Goal: Find specific page/section: Find specific page/section

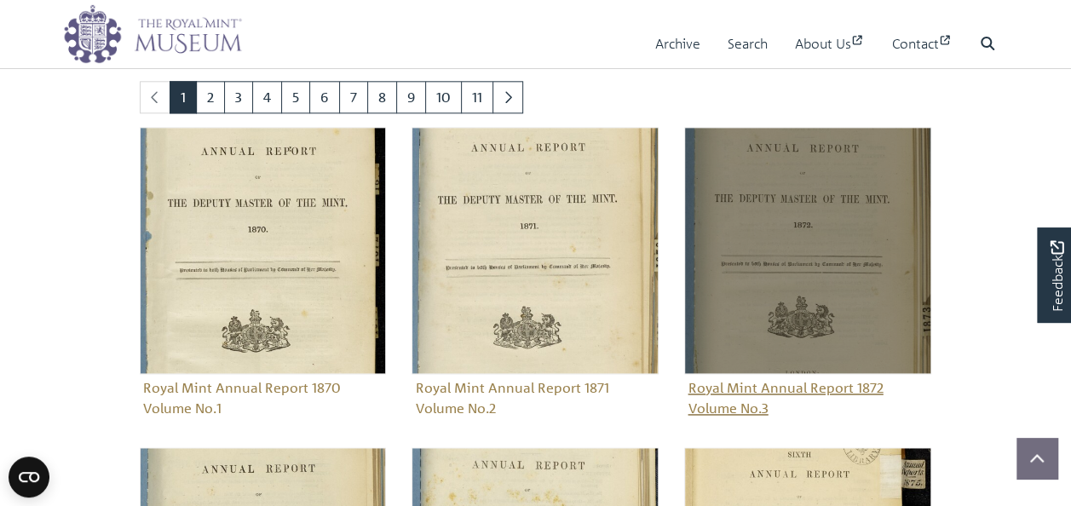
scroll to position [412, 0]
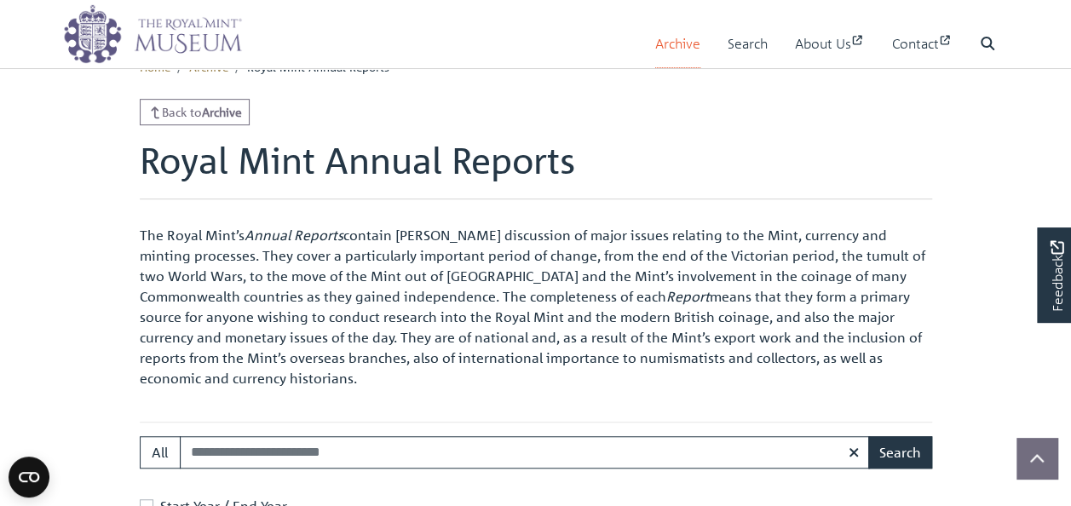
click at [676, 48] on link "Archive" at bounding box center [677, 44] width 45 height 49
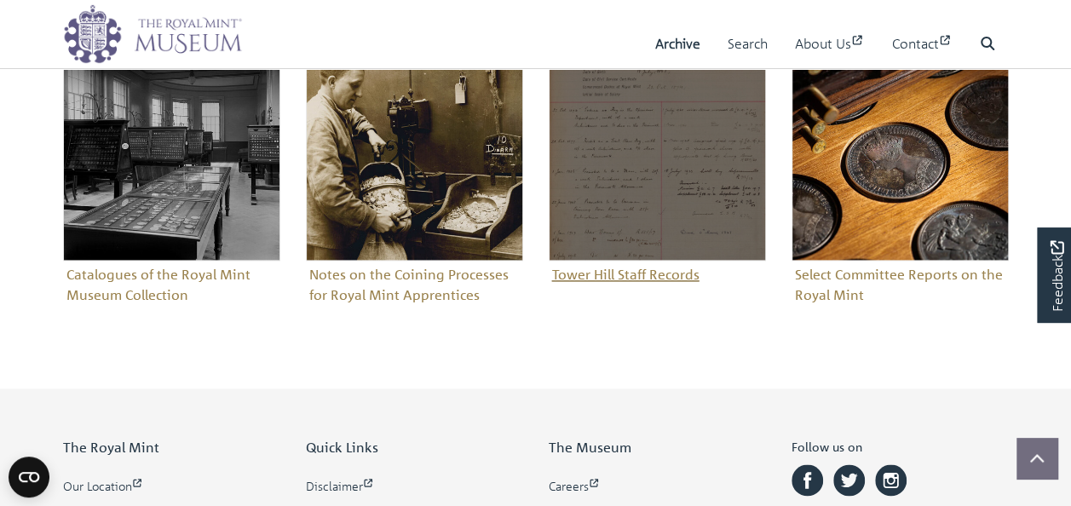
scroll to position [1107, 0]
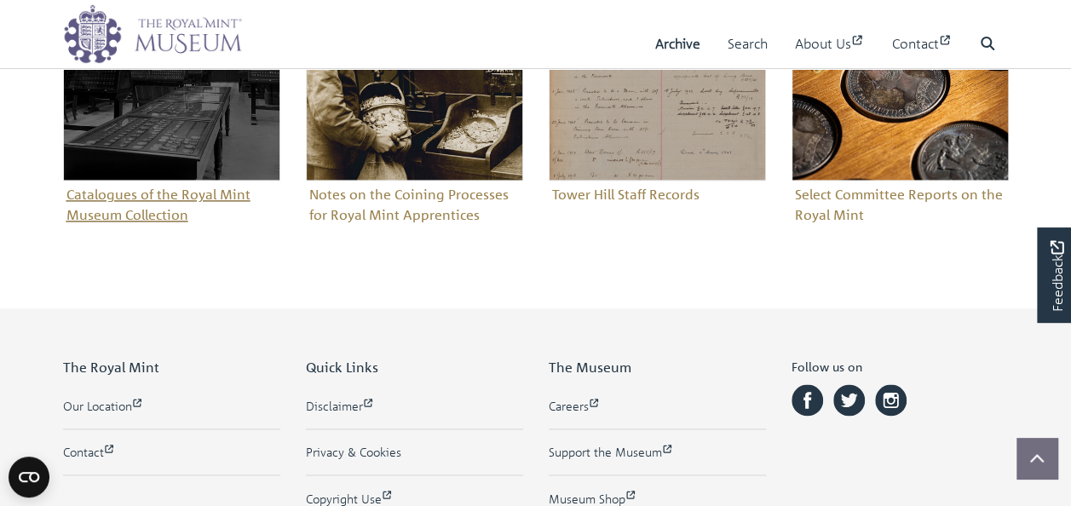
click at [145, 211] on figure "Catalogues of the Royal Mint Museum Collection" at bounding box center [171, 95] width 217 height 265
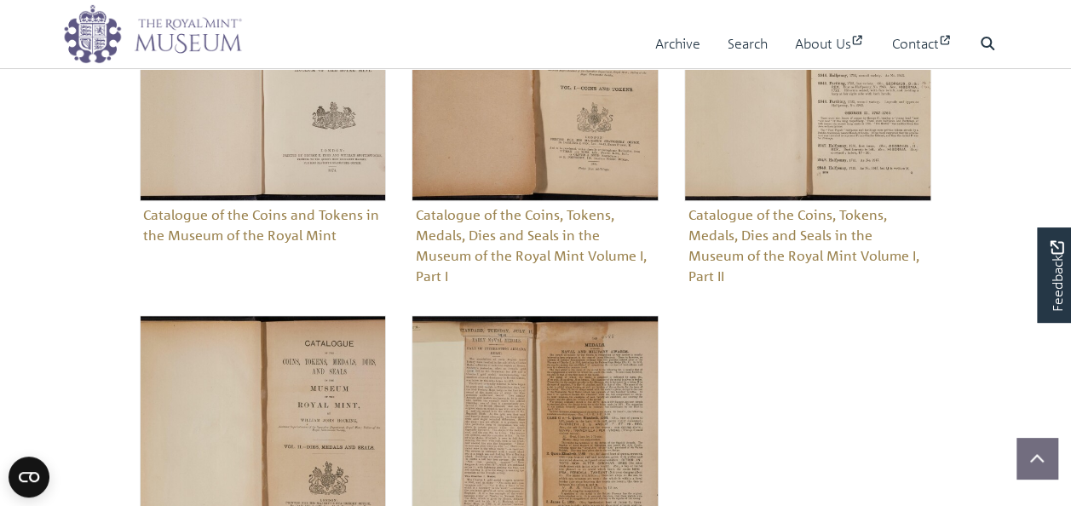
scroll to position [1022, 0]
